Goal: Information Seeking & Learning: Learn about a topic

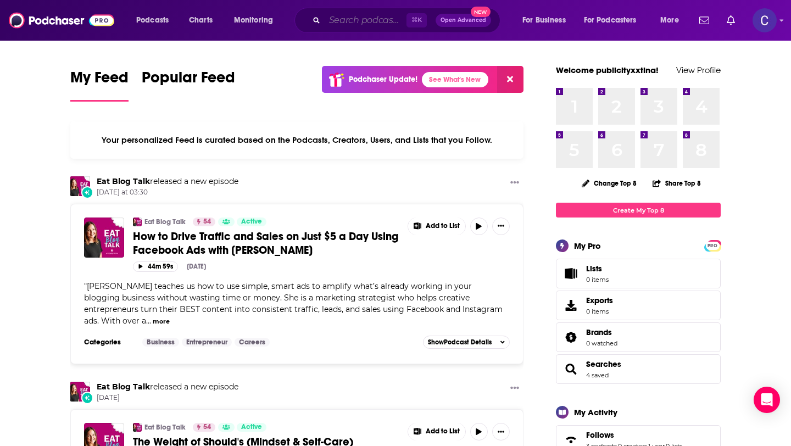
click at [379, 15] on input "Search podcasts, credits, & more..." at bounding box center [366, 21] width 82 height 18
paste input "Speak Up: Develop Your Executive Presence & Leadership Communication Style"
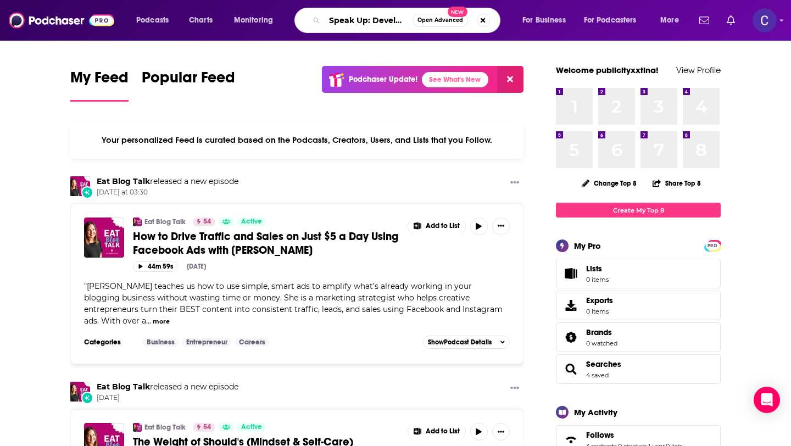
scroll to position [0, 243]
type input "Speak Up: Develop Your Executive Presence & Leadership Communication Style"
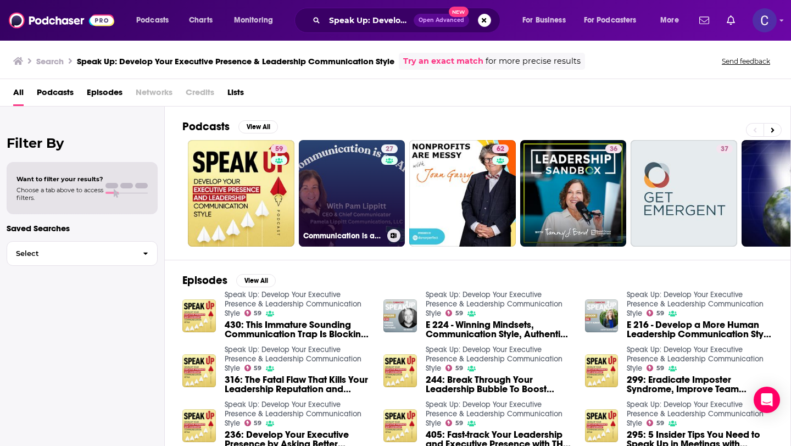
click at [383, 205] on div "27" at bounding box center [390, 186] width 19 height 85
click at [324, 176] on link "27 Communication is an Art: Tips & strategies about leadership, networking, spe…" at bounding box center [352, 193] width 107 height 107
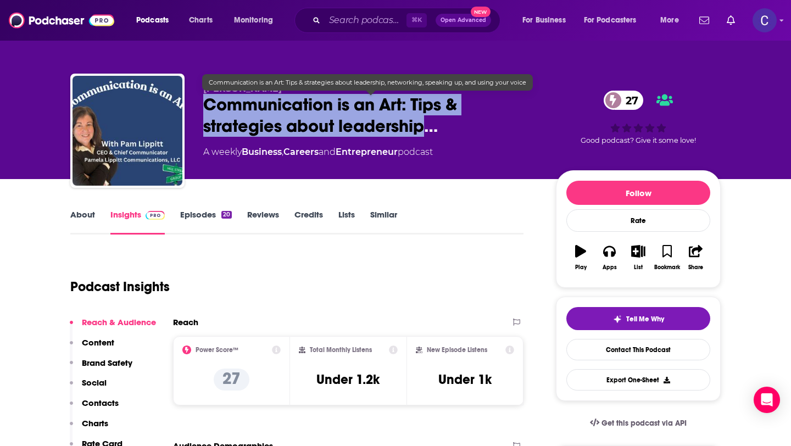
drag, startPoint x: 202, startPoint y: 103, endPoint x: 425, endPoint y: 125, distance: 224.1
click at [425, 125] on div "[PERSON_NAME] Communication is an Art: Tips & strategies about leadership… 27 A…" at bounding box center [395, 133] width 650 height 119
copy h2 "Communication is an Art: Tips & strategies about leadership"
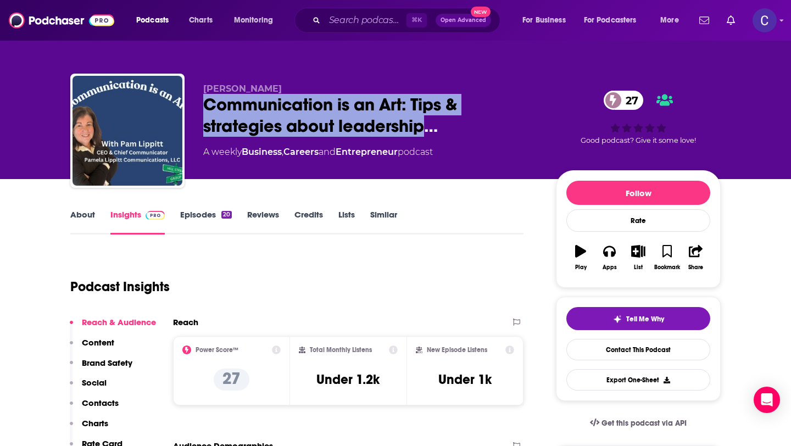
drag, startPoint x: 202, startPoint y: 89, endPoint x: 296, endPoint y: 89, distance: 94.5
click at [296, 89] on div "[PERSON_NAME] Communication is an Art: Tips & strategies about leadership… 27 A…" at bounding box center [395, 133] width 650 height 119
copy span "[PERSON_NAME]"
